Goal: Task Accomplishment & Management: Complete application form

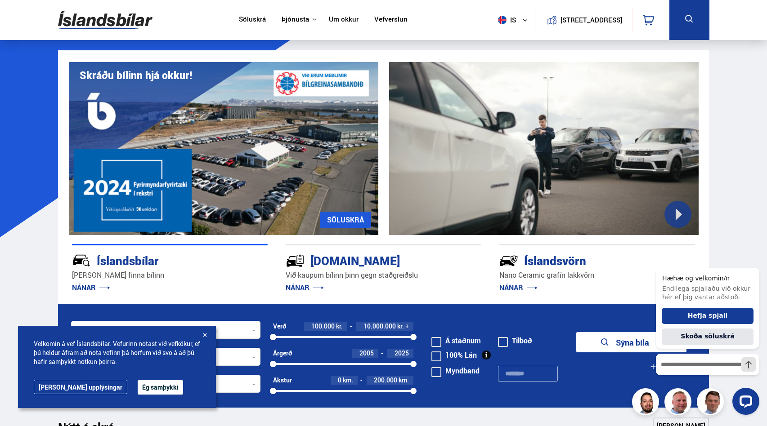
click at [90, 282] on p "NÁNAR" at bounding box center [170, 288] width 196 height 14
click at [89, 286] on link "NÁNAR" at bounding box center [91, 288] width 38 height 10
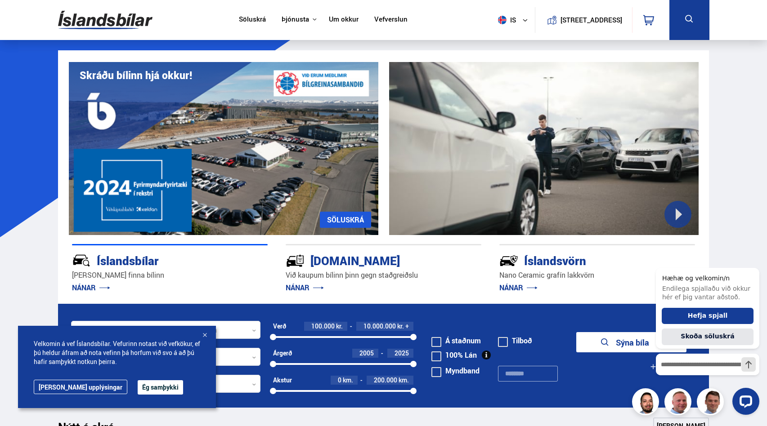
click at [138, 390] on button "Ég samþykki" at bounding box center [160, 387] width 45 height 14
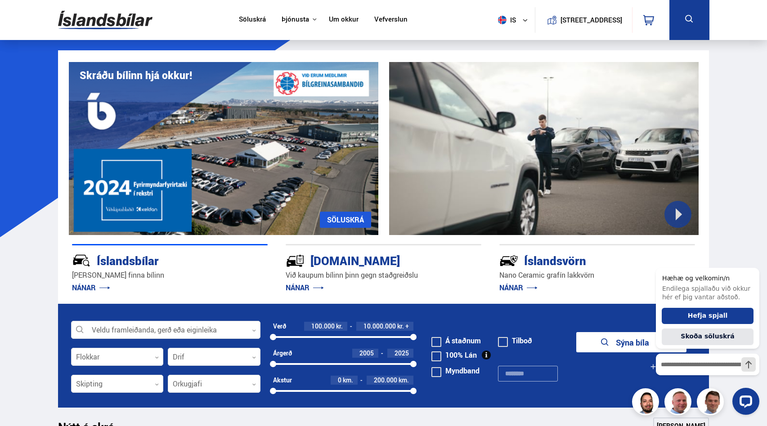
click at [298, 283] on link "NÁNAR" at bounding box center [305, 288] width 38 height 10
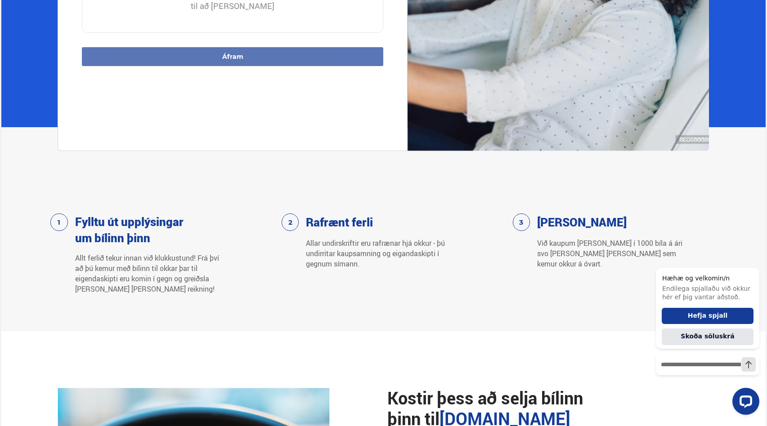
scroll to position [462, 0]
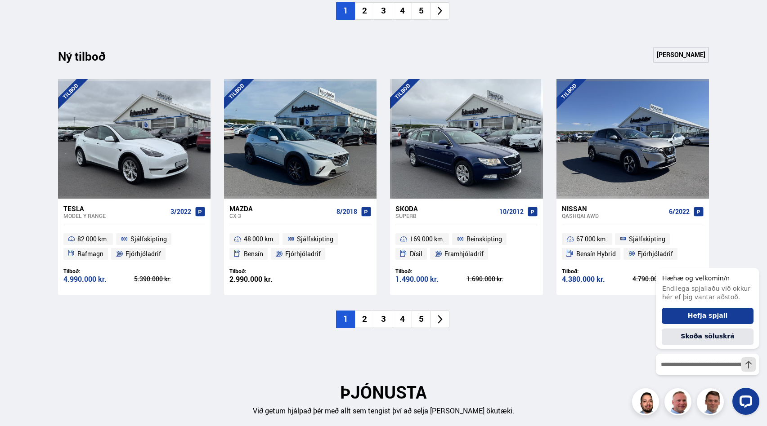
scroll to position [906, 0]
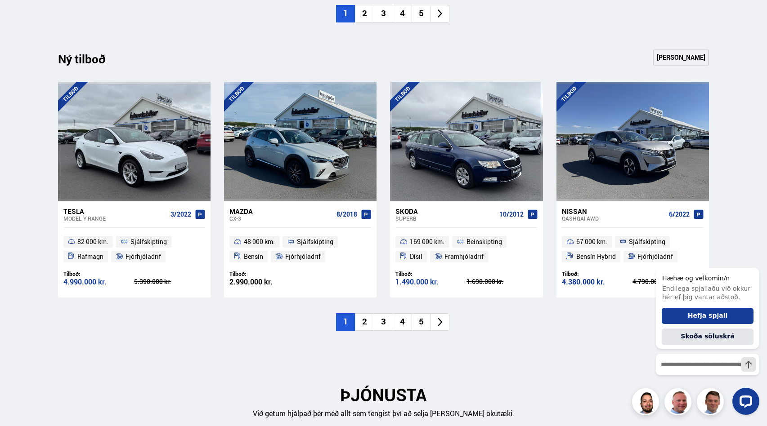
click at [360, 324] on li "2" at bounding box center [364, 322] width 19 height 18
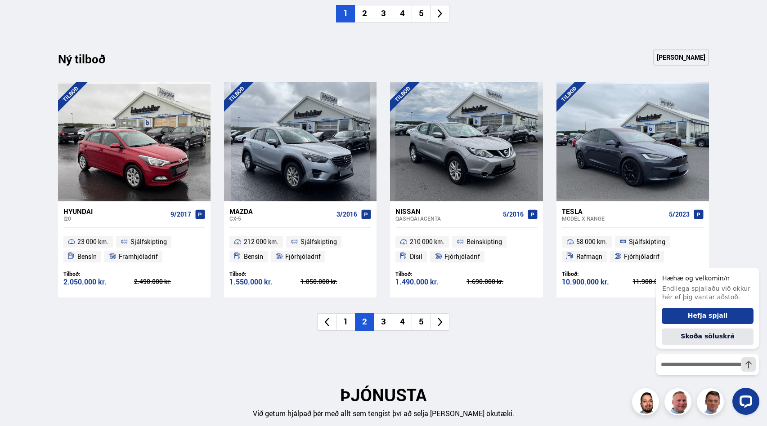
click at [379, 321] on li "3" at bounding box center [383, 322] width 19 height 18
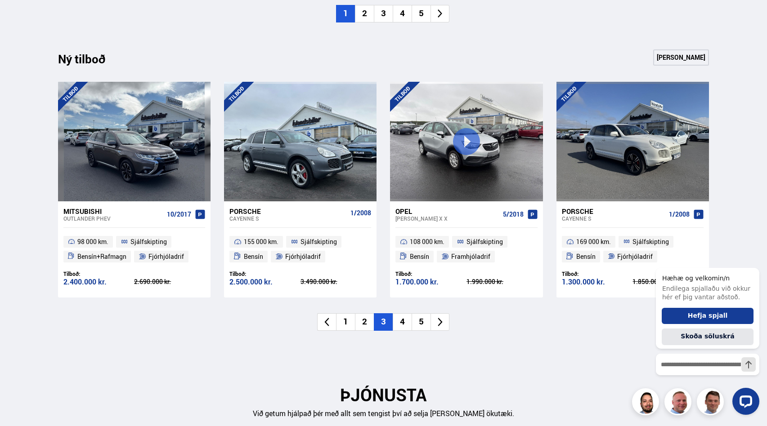
click at [406, 325] on li "4" at bounding box center [402, 322] width 19 height 18
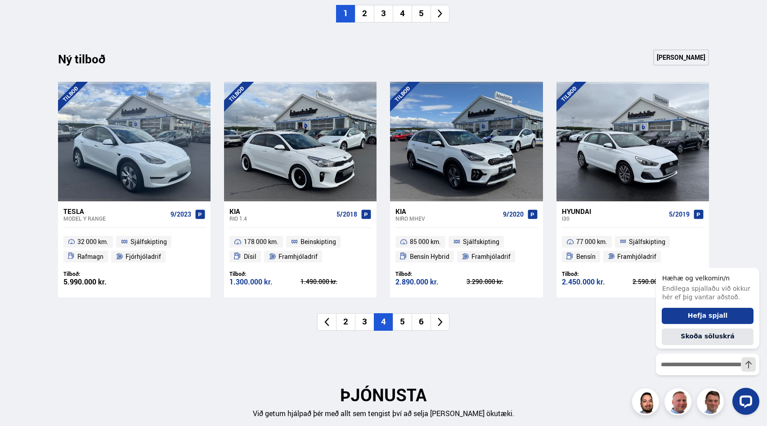
click at [403, 326] on li "5" at bounding box center [402, 322] width 19 height 18
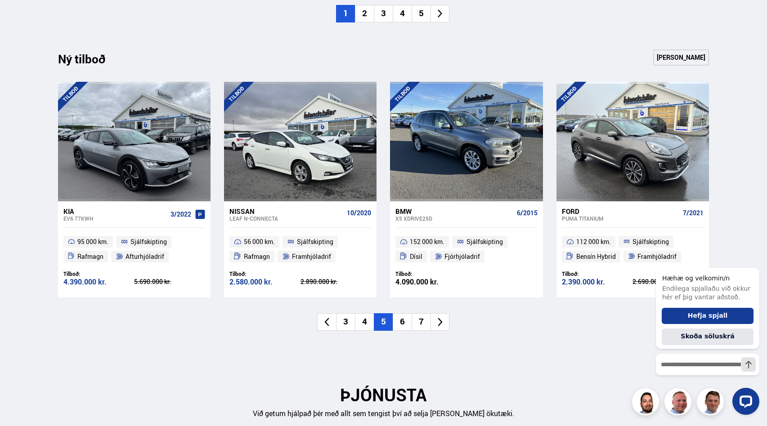
click at [406, 318] on li "6" at bounding box center [402, 322] width 19 height 18
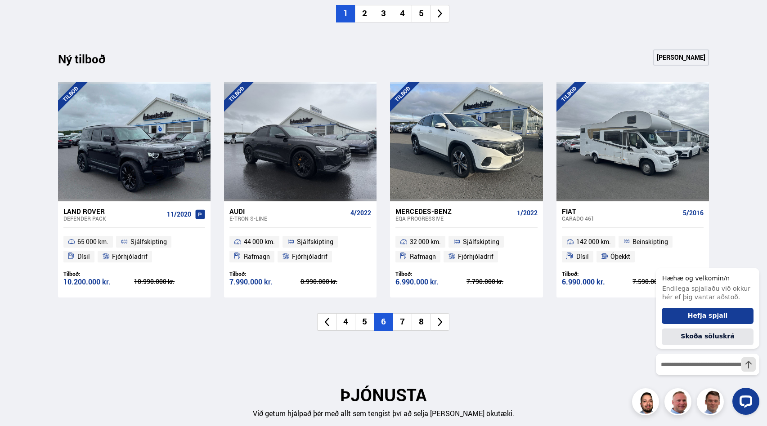
click at [406, 318] on li "7" at bounding box center [402, 322] width 19 height 18
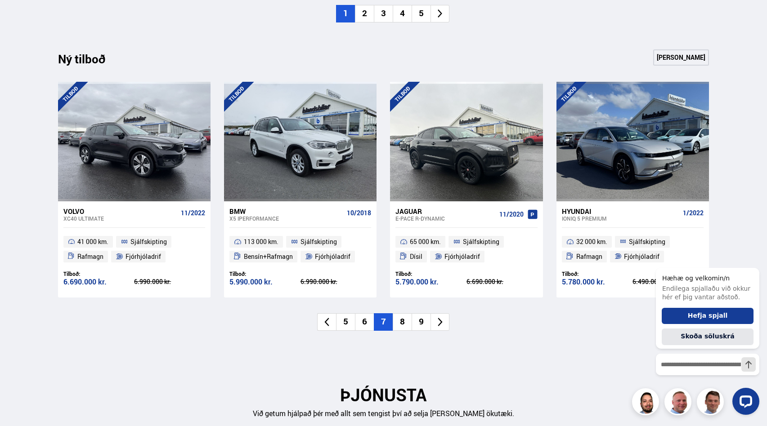
click at [406, 320] on li "8" at bounding box center [402, 322] width 19 height 18
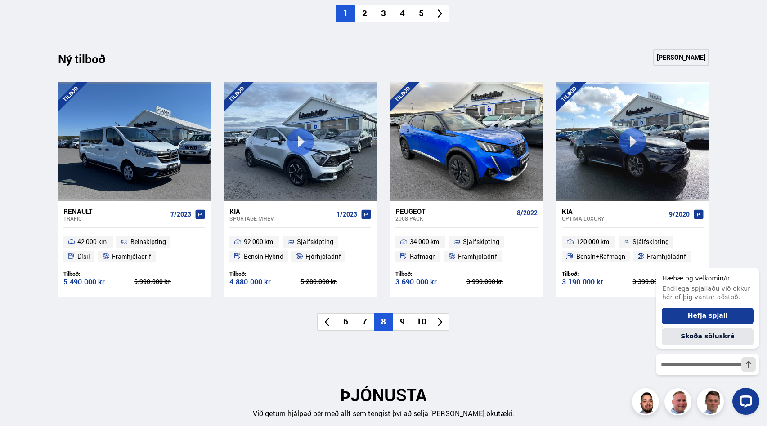
click at [406, 320] on li "9" at bounding box center [402, 322] width 19 height 18
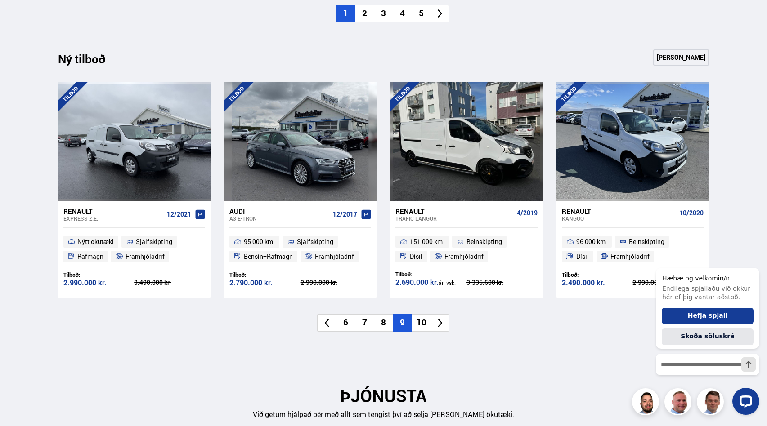
click at [415, 322] on li "10" at bounding box center [420, 323] width 19 height 18
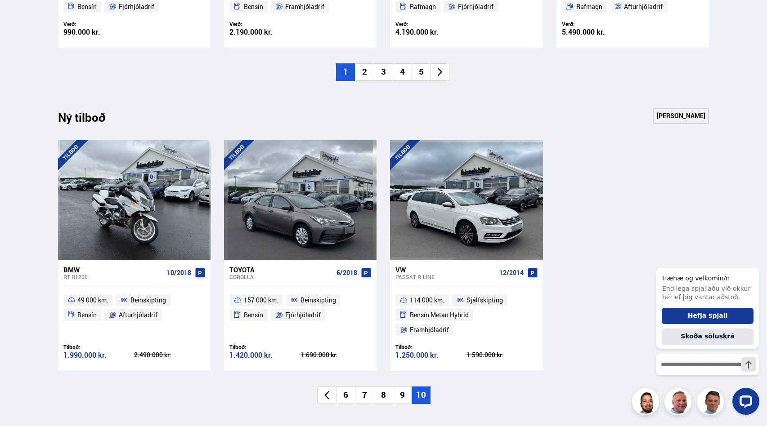
scroll to position [848, 0]
click at [421, 270] on div "VW" at bounding box center [445, 269] width 100 height 8
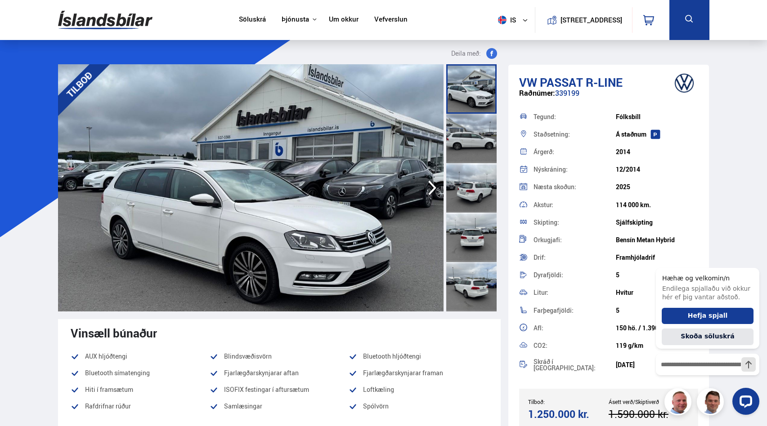
click at [378, 247] on img at bounding box center [250, 187] width 385 height 247
click at [430, 191] on icon "button" at bounding box center [432, 188] width 18 height 22
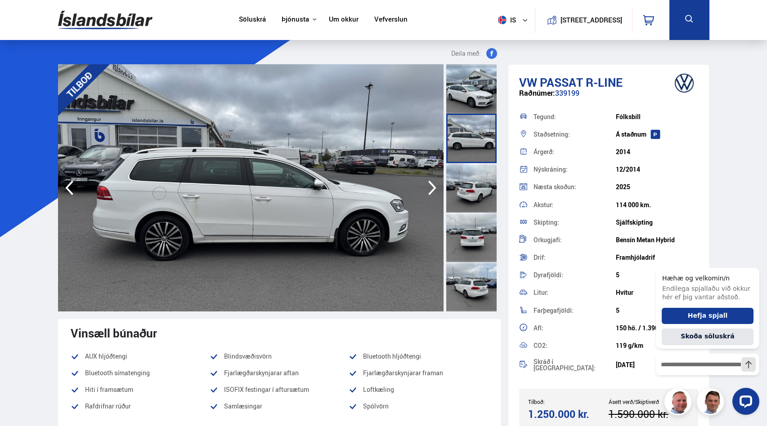
click at [430, 191] on icon "button" at bounding box center [432, 188] width 18 height 22
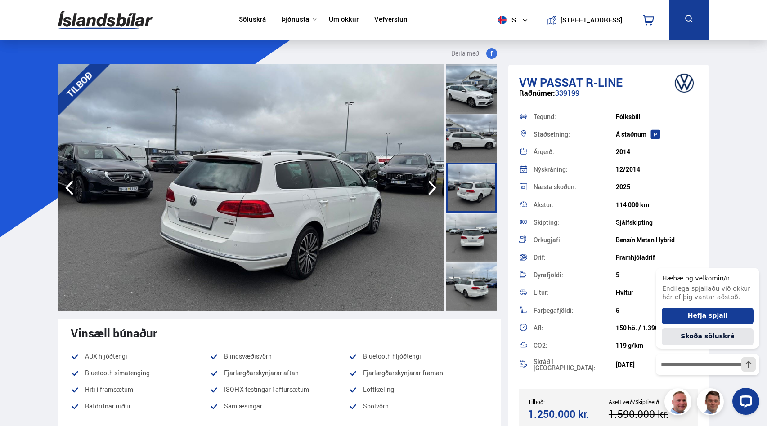
click at [430, 191] on icon "button" at bounding box center [432, 188] width 18 height 22
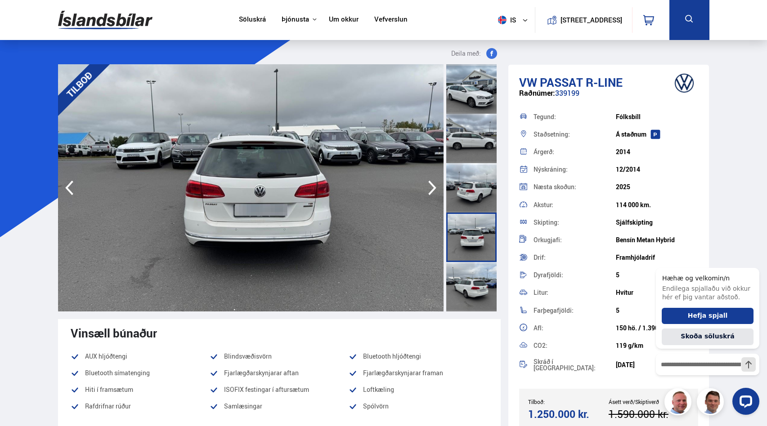
click at [430, 191] on icon "button" at bounding box center [432, 188] width 18 height 22
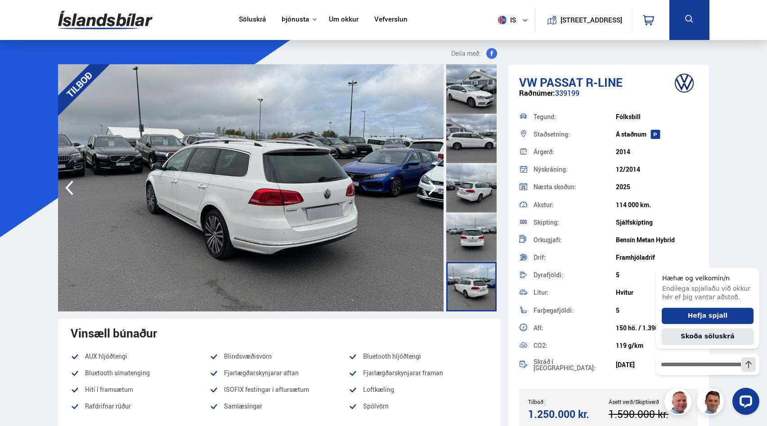
click at [430, 191] on icon "button" at bounding box center [432, 188] width 18 height 22
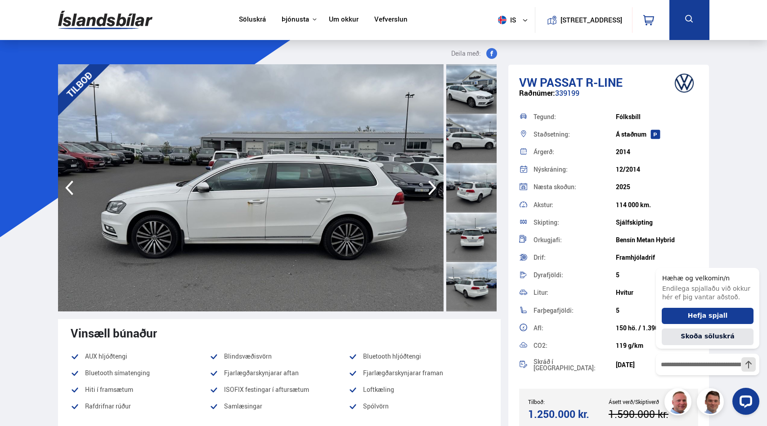
click at [430, 191] on icon "button" at bounding box center [432, 188] width 18 height 22
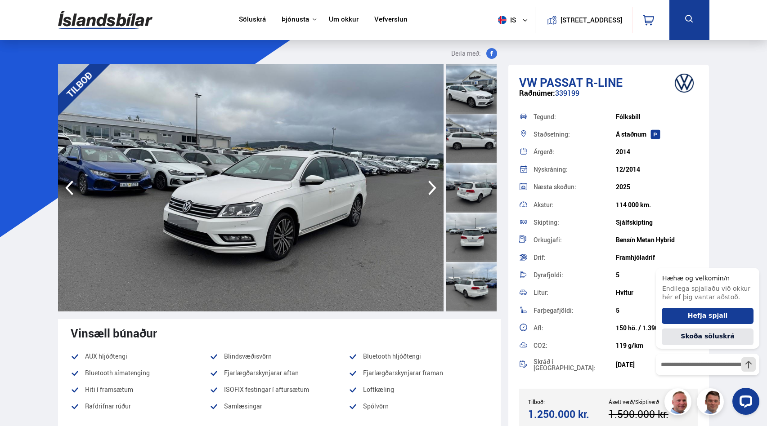
click at [430, 191] on icon "button" at bounding box center [432, 188] width 18 height 22
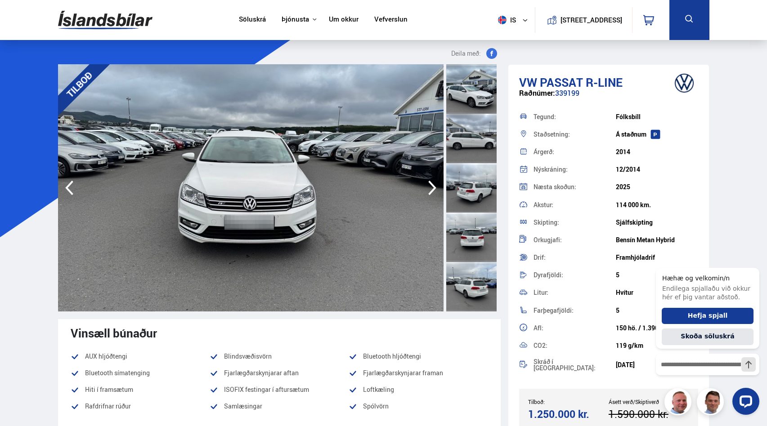
click at [430, 191] on icon "button" at bounding box center [432, 188] width 18 height 22
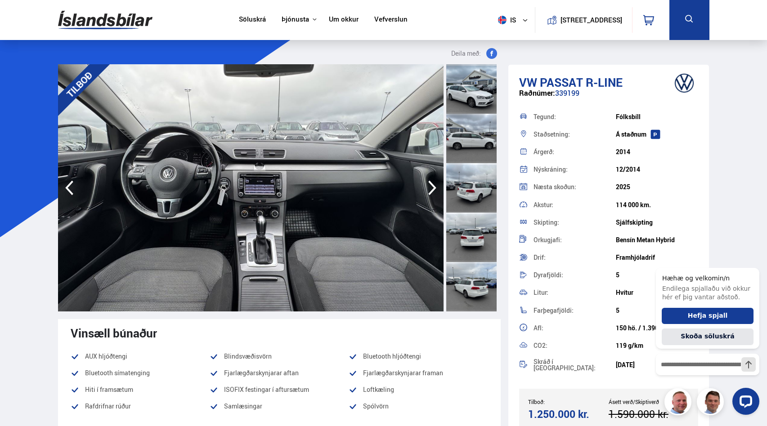
click at [430, 191] on icon "button" at bounding box center [432, 188] width 18 height 22
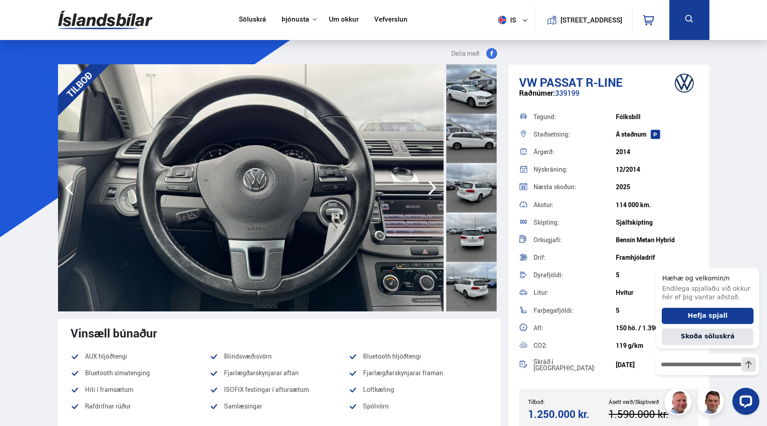
click at [430, 191] on icon "button" at bounding box center [432, 188] width 18 height 22
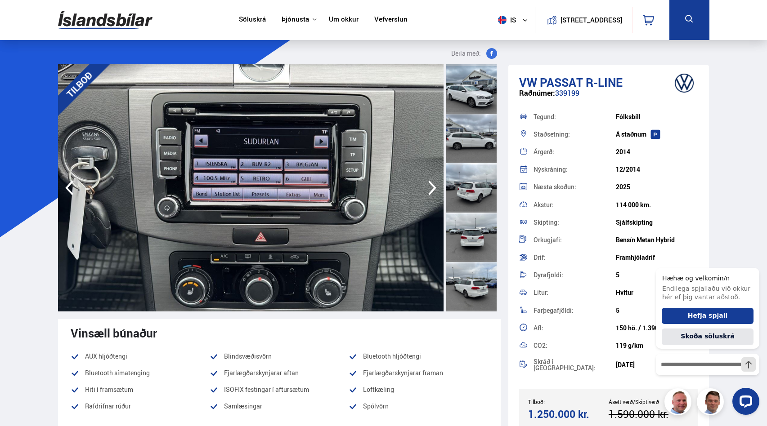
click at [428, 186] on icon "button" at bounding box center [432, 188] width 18 height 22
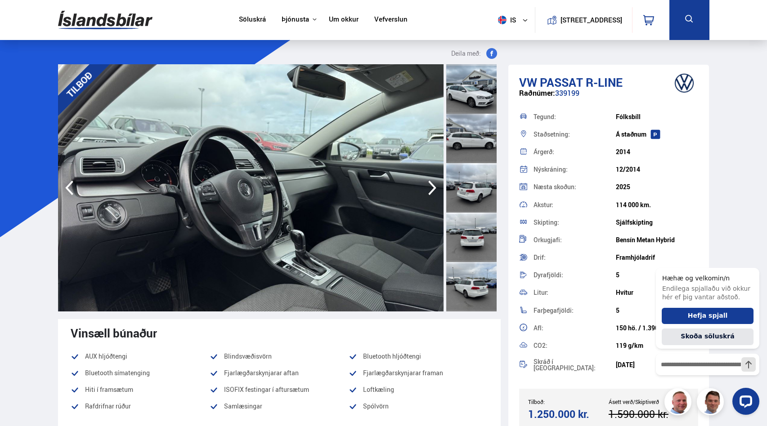
click at [428, 186] on icon "button" at bounding box center [432, 188] width 18 height 22
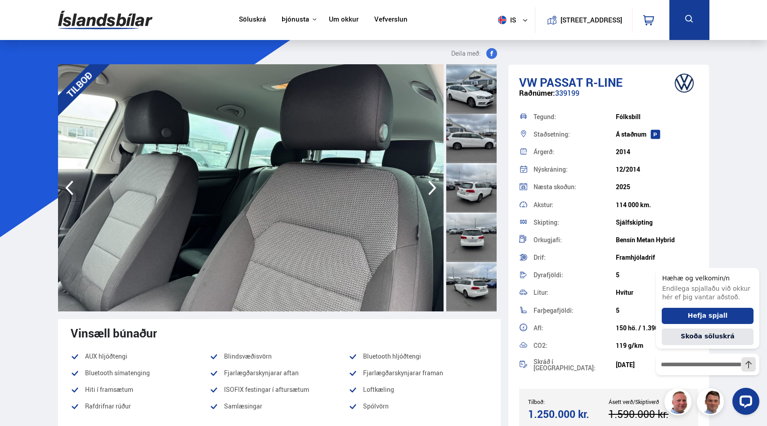
click at [428, 186] on icon "button" at bounding box center [432, 188] width 18 height 22
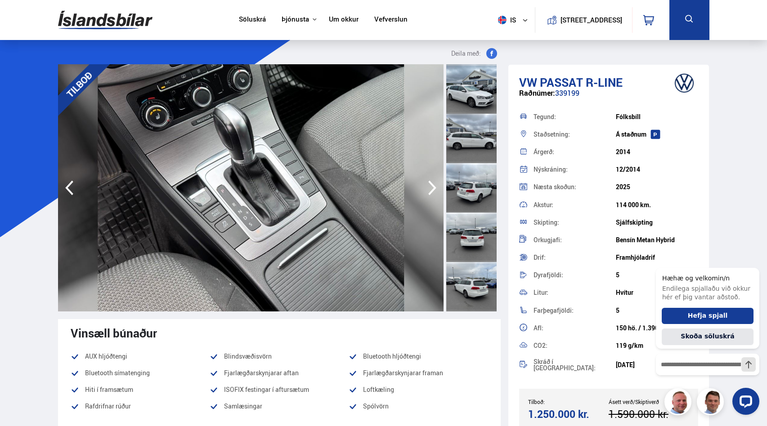
click at [428, 186] on icon "button" at bounding box center [432, 188] width 18 height 22
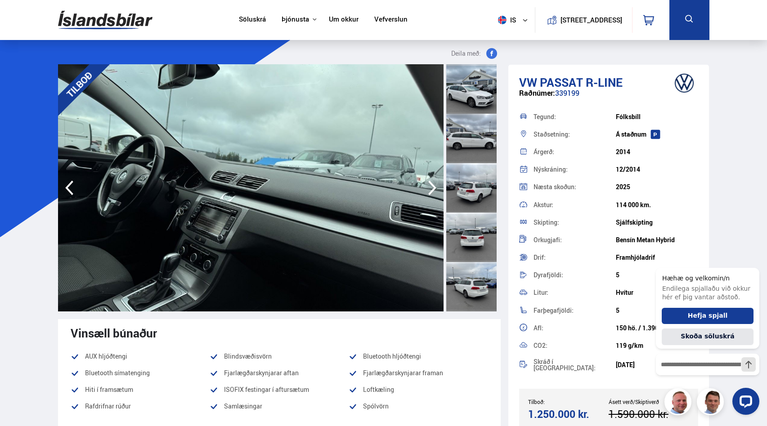
click at [76, 186] on icon "button" at bounding box center [69, 188] width 18 height 22
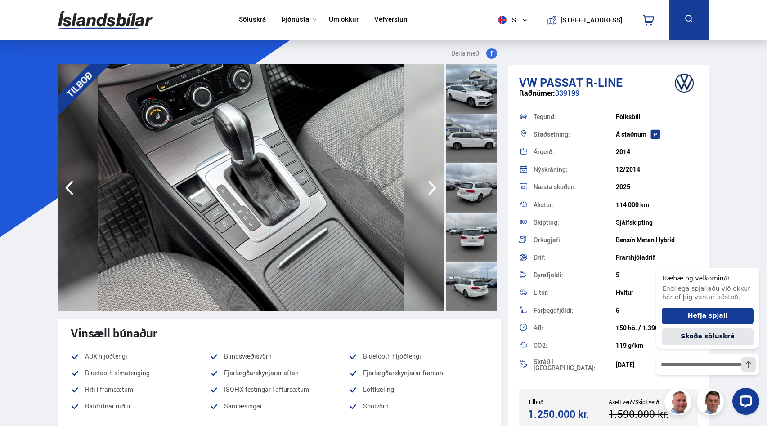
click at [388, 25] on nav "Söluskrá Þjónusta Íslandsbílar Kaupumbila.is Íslandsvörn Leiðbeiningar Um okkur…" at bounding box center [323, 20] width 185 height 40
click at [387, 19] on link "Vefverslun" at bounding box center [390, 19] width 33 height 9
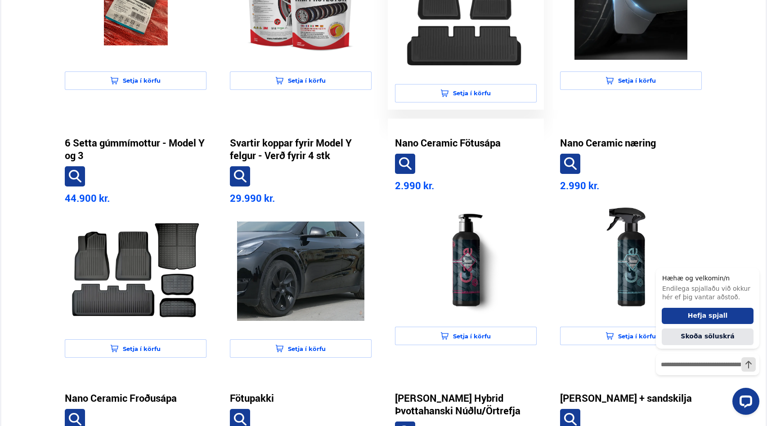
scroll to position [401, 0]
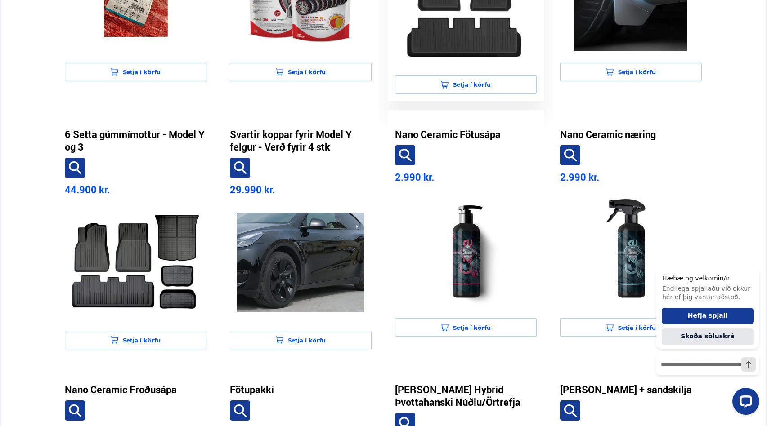
click at [419, 286] on img at bounding box center [465, 250] width 127 height 113
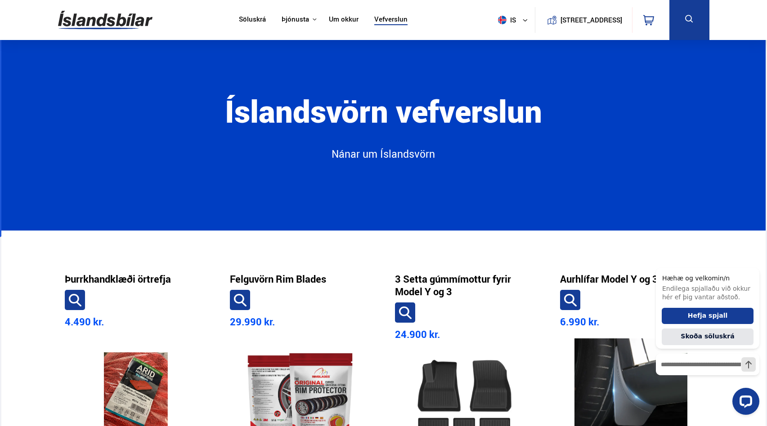
click at [118, 14] on img at bounding box center [105, 19] width 94 height 29
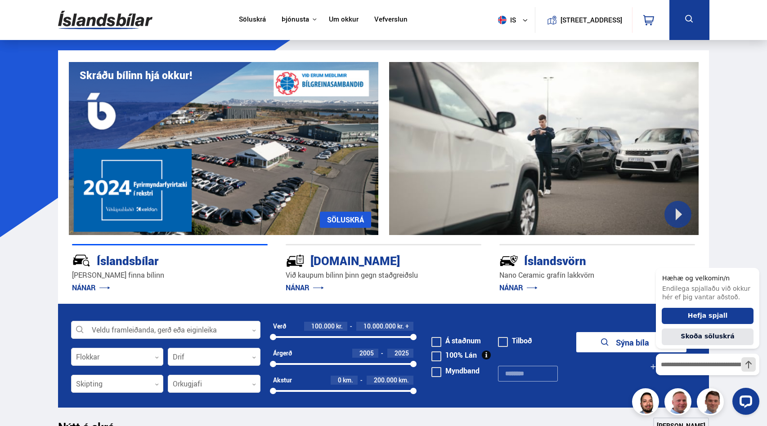
click at [303, 286] on link "NÁNAR" at bounding box center [305, 288] width 38 height 10
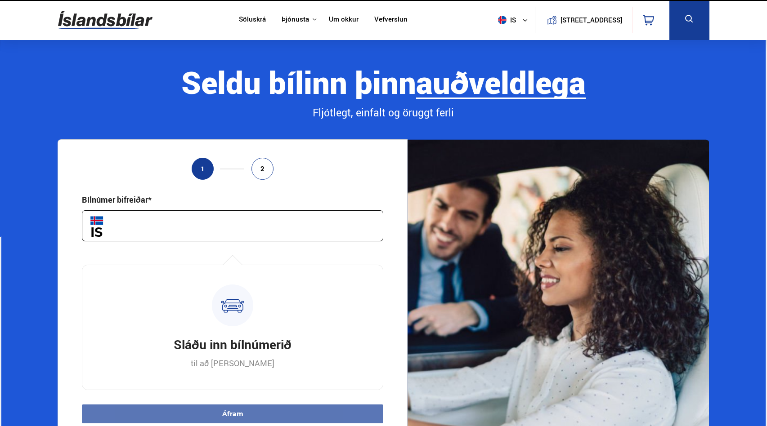
scroll to position [12, 0]
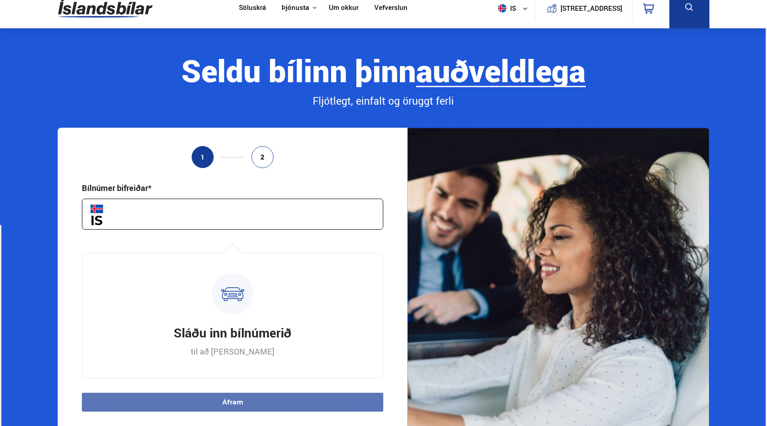
click at [212, 209] on input "text" at bounding box center [232, 214] width 301 height 31
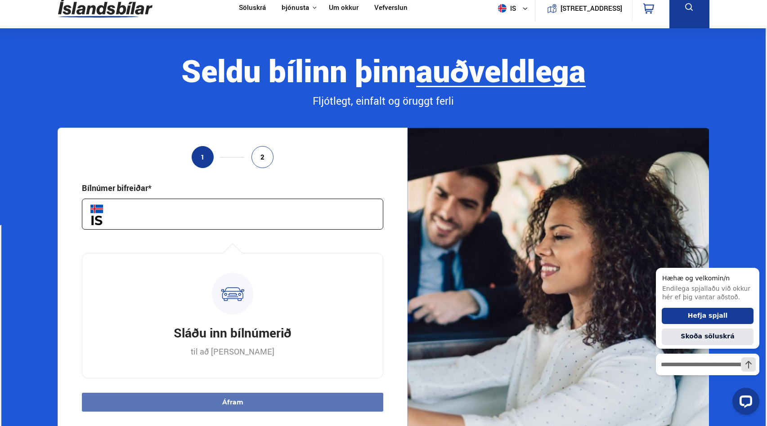
scroll to position [0, 0]
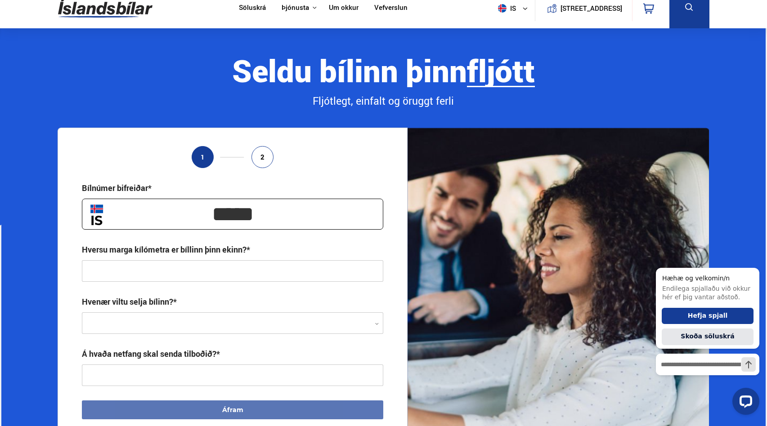
type input "*****"
click at [198, 268] on input "text" at bounding box center [232, 271] width 301 height 22
type input "**********"
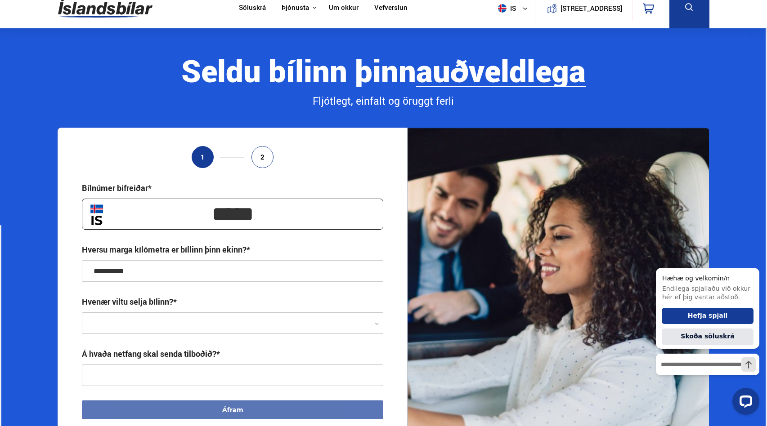
click at [220, 314] on div at bounding box center [232, 324] width 301 height 22
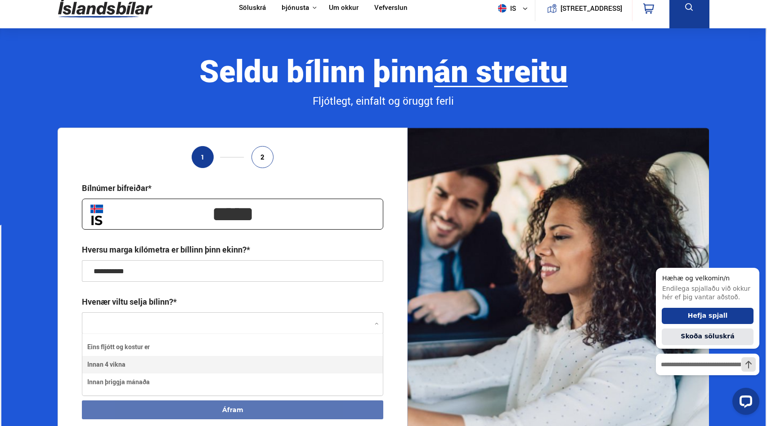
scroll to position [37, 0]
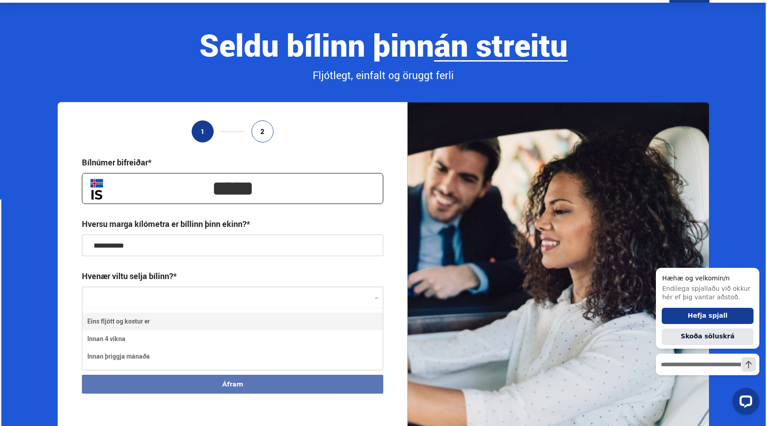
click at [241, 310] on div "Hreinsa valið Eins fljótt og kostur er Innan 4 vikna Innan þriggja mánaða" at bounding box center [232, 339] width 301 height 62
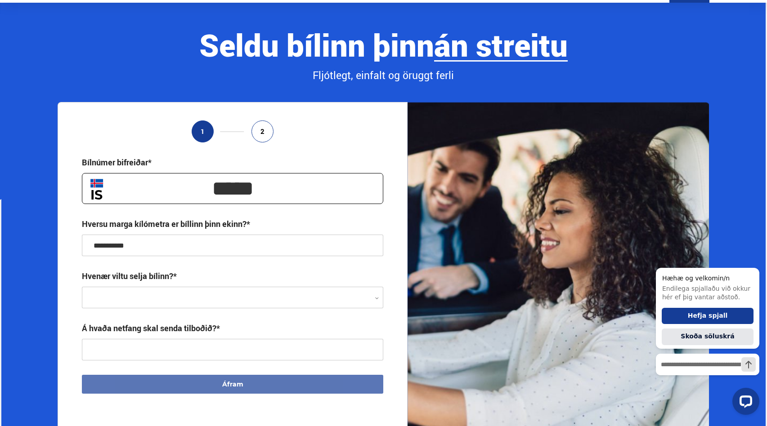
click at [244, 293] on div at bounding box center [232, 298] width 301 height 22
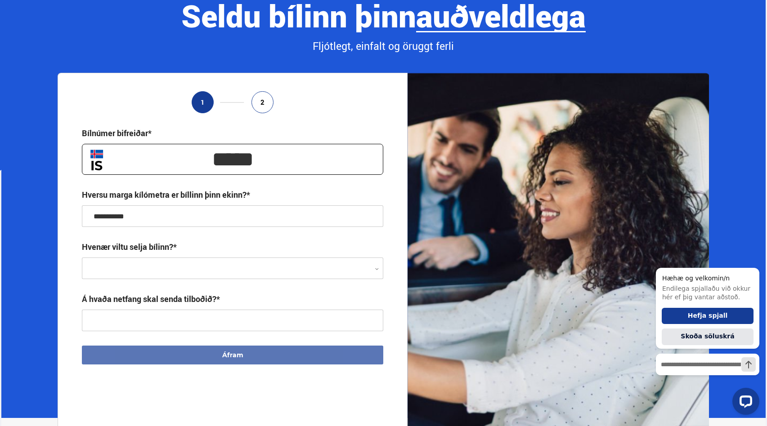
scroll to position [66, 0]
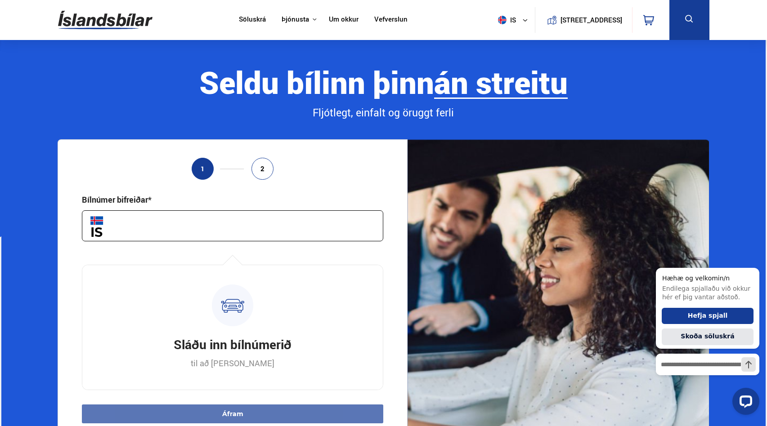
click at [216, 222] on input "text" at bounding box center [232, 225] width 301 height 31
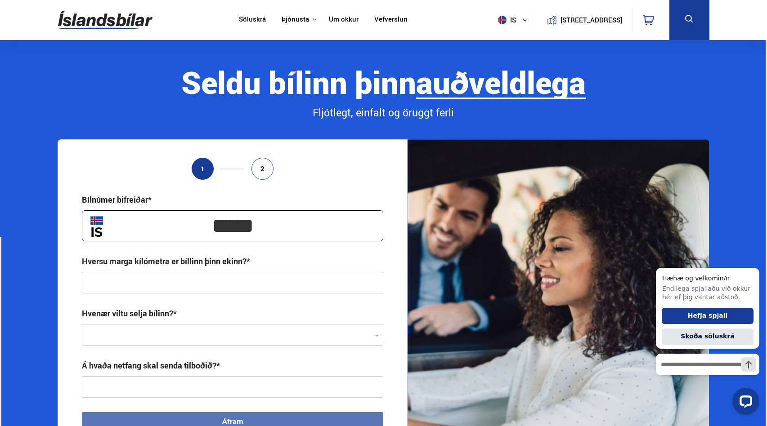
click at [178, 275] on input "text" at bounding box center [232, 283] width 301 height 22
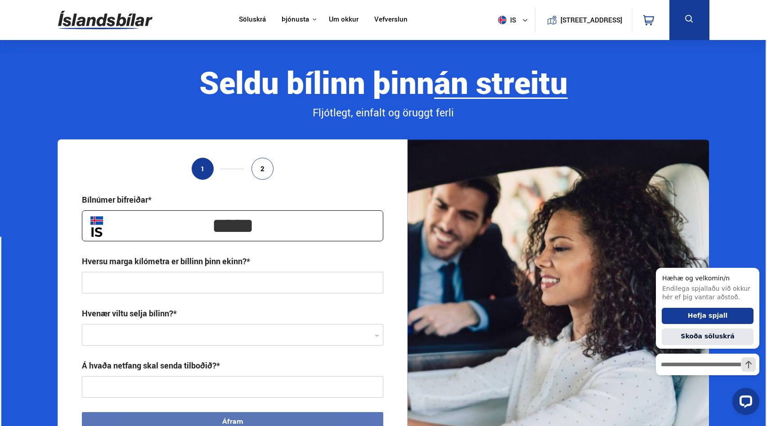
click at [227, 220] on input "*****" at bounding box center [232, 225] width 301 height 31
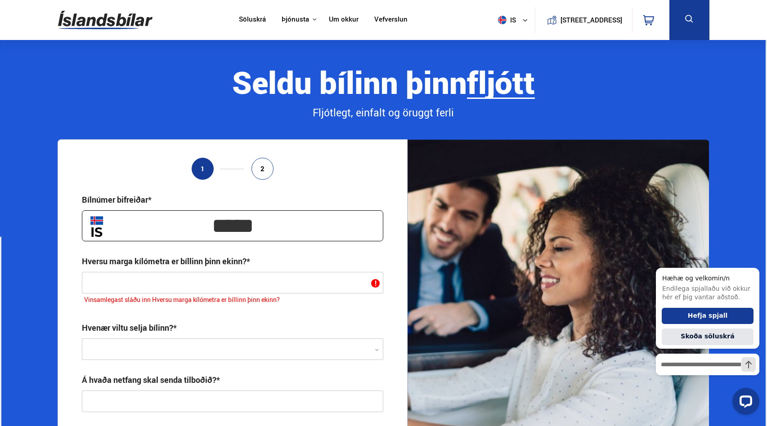
type input "*****"
click at [211, 279] on input "text" at bounding box center [232, 283] width 301 height 22
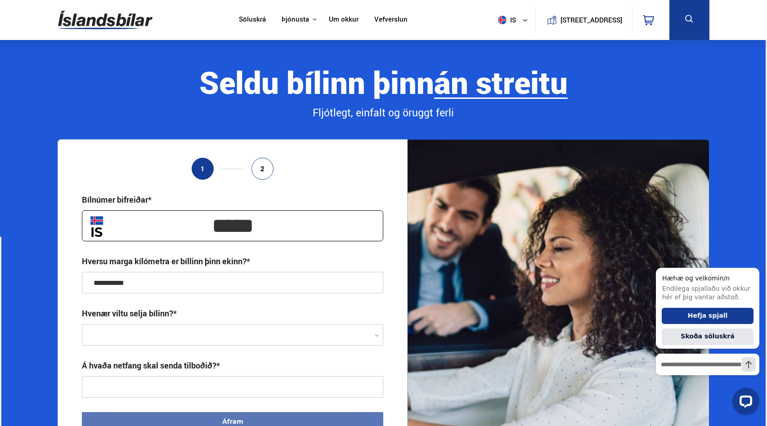
type input "**********"
click at [206, 323] on div "Hvenær viltu selja bílinn?* 0" at bounding box center [232, 327] width 301 height 38
click at [206, 330] on div at bounding box center [232, 336] width 301 height 22
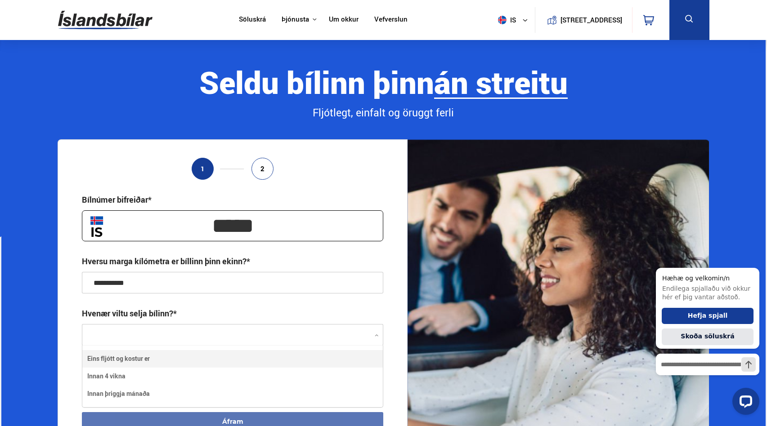
scroll to position [61, 300]
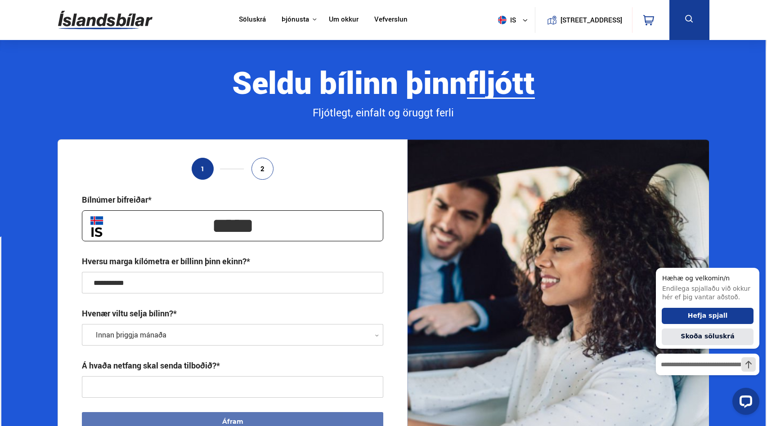
click at [157, 381] on input "text" at bounding box center [232, 387] width 301 height 22
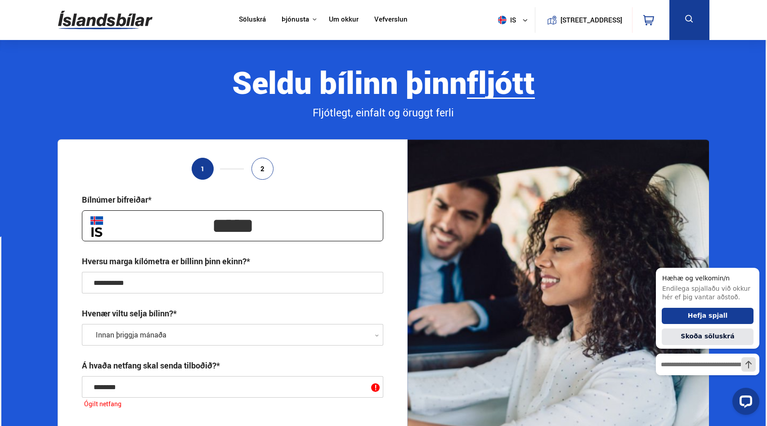
type input "*********"
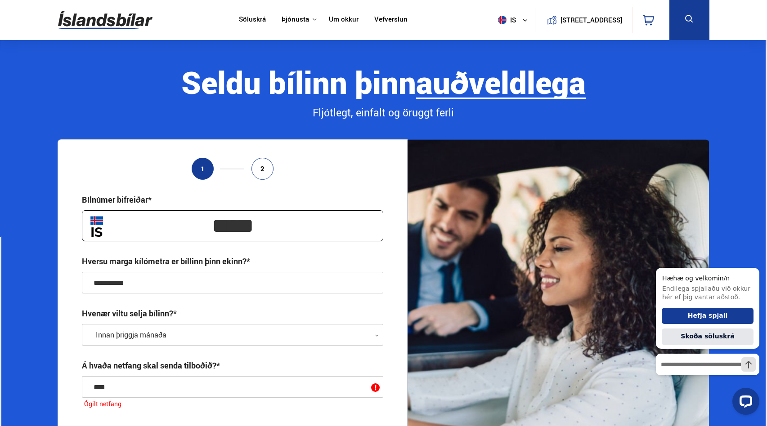
type input "*****"
